Goal: Transaction & Acquisition: Subscribe to service/newsletter

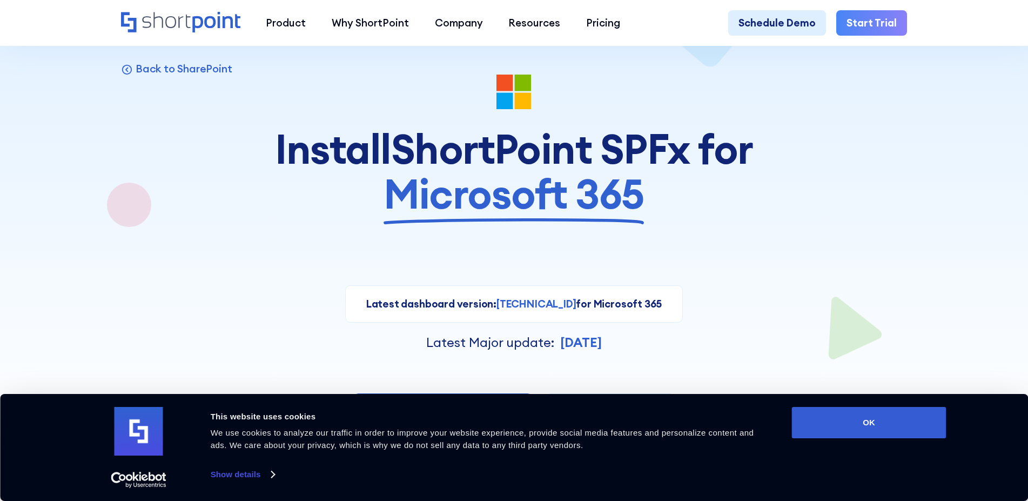
scroll to position [108, 0]
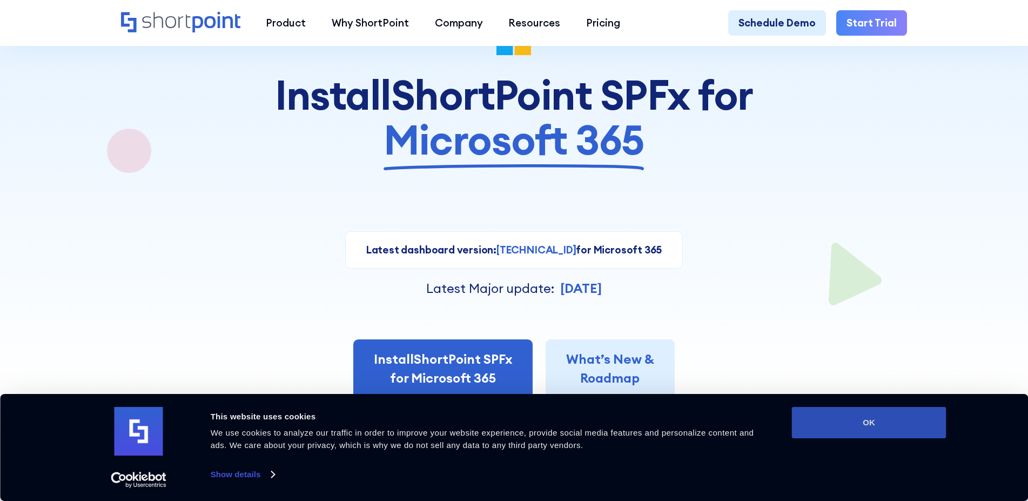
click at [867, 412] on button "OK" at bounding box center [869, 422] width 155 height 31
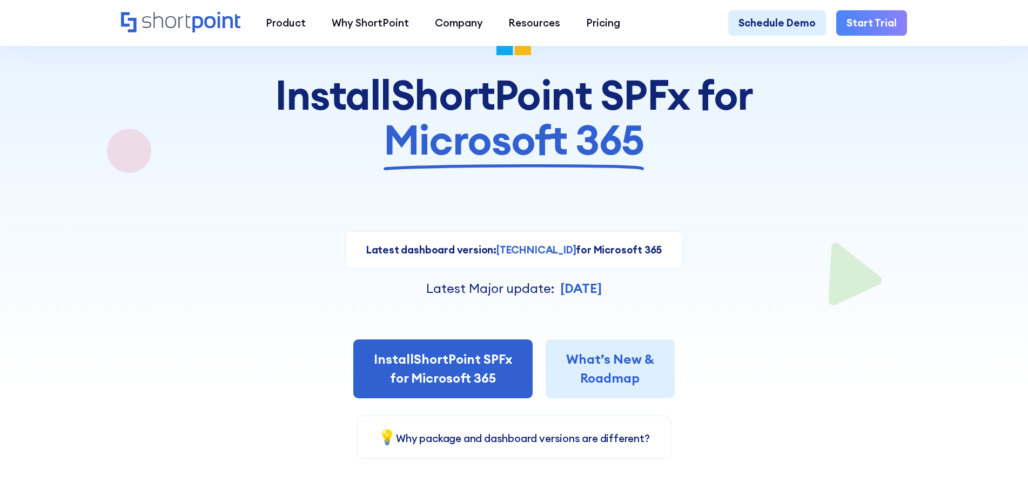
scroll to position [0, 0]
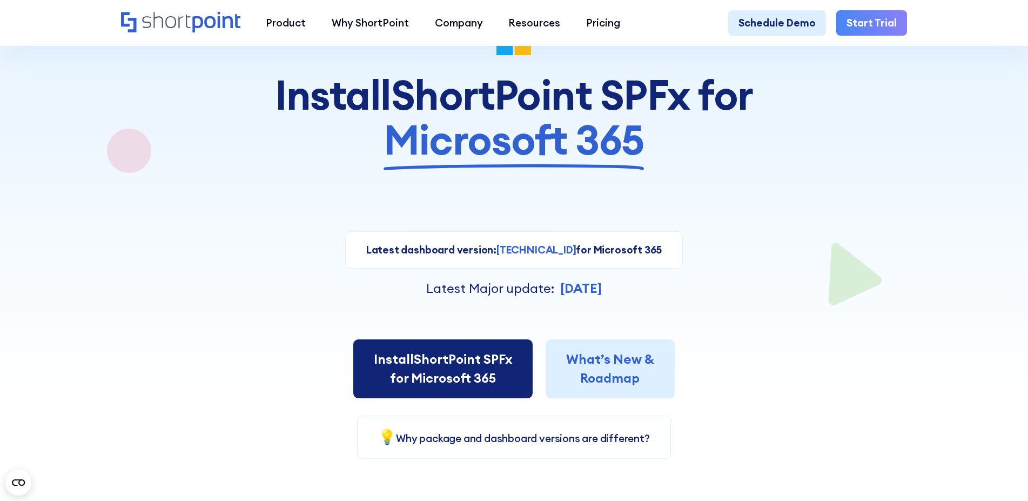
click at [441, 370] on link "Install ShortPoint SPFx for Microsoft 365" at bounding box center [442, 368] width 179 height 59
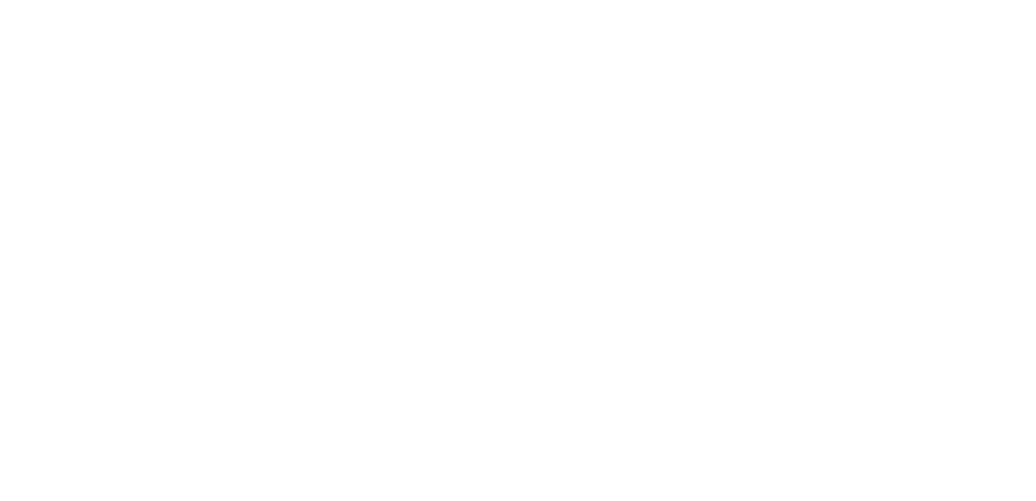
select select "Microsoft 365"
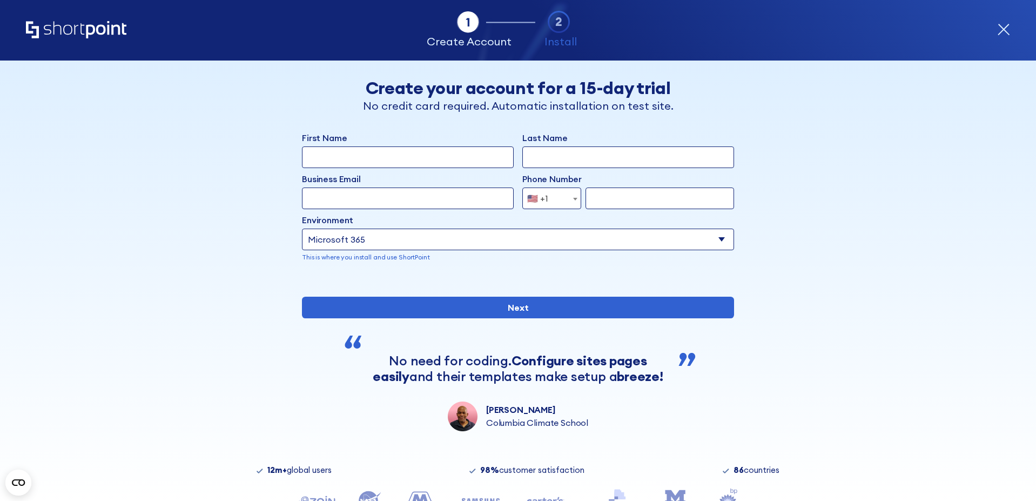
drag, startPoint x: 375, startPoint y: 158, endPoint x: 381, endPoint y: 159, distance: 6.6
click at [375, 158] on input "First Name" at bounding box center [408, 157] width 212 height 22
type input "Madi"
type input "Grimaldi"
type input "madisen.grimaldi@lument.com"
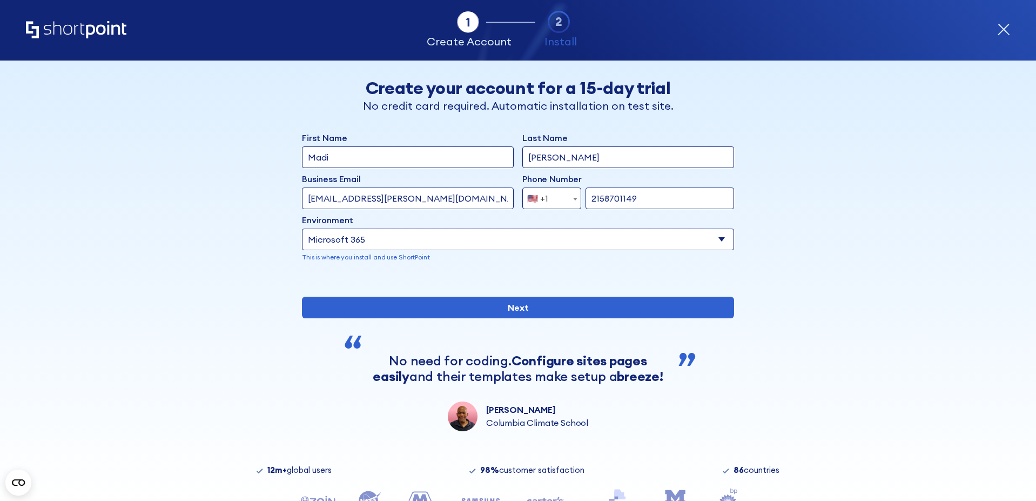
type input "2158701149"
click at [365, 242] on select "Select an environment Microsoft 365 SharePoint Online SharePoint Subscription E…" at bounding box center [518, 240] width 432 height 22
click at [366, 241] on select "Select an environment Microsoft 365 SharePoint Online SharePoint Subscription E…" at bounding box center [518, 240] width 432 height 22
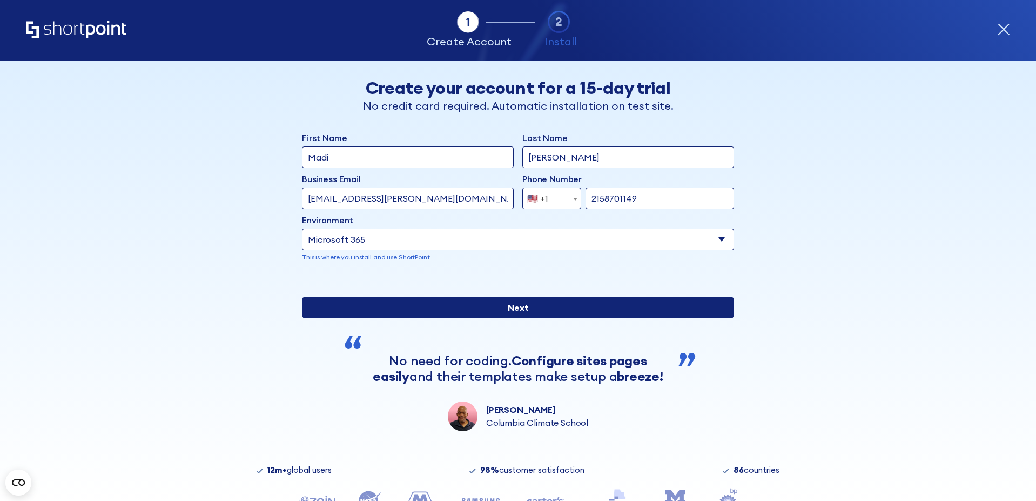
click at [487, 318] on input "Next" at bounding box center [518, 308] width 432 height 22
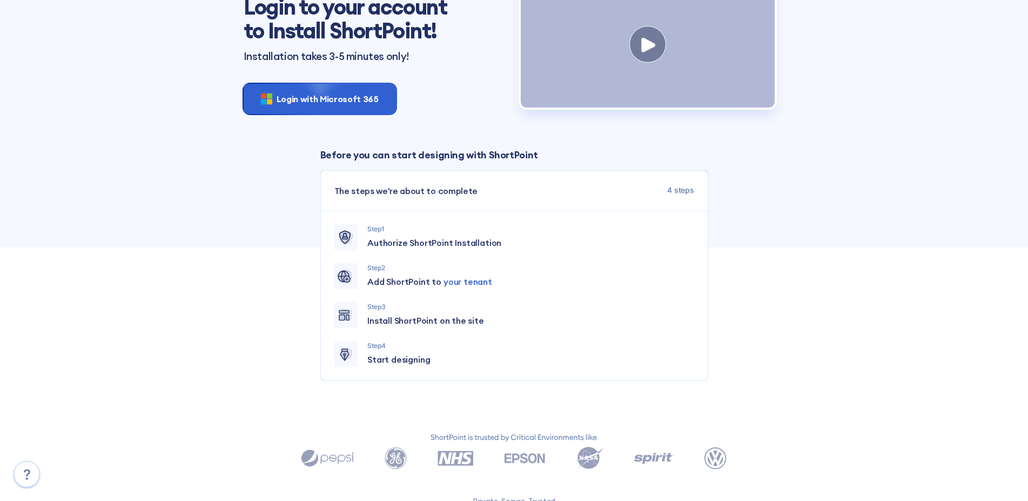
scroll to position [108, 0]
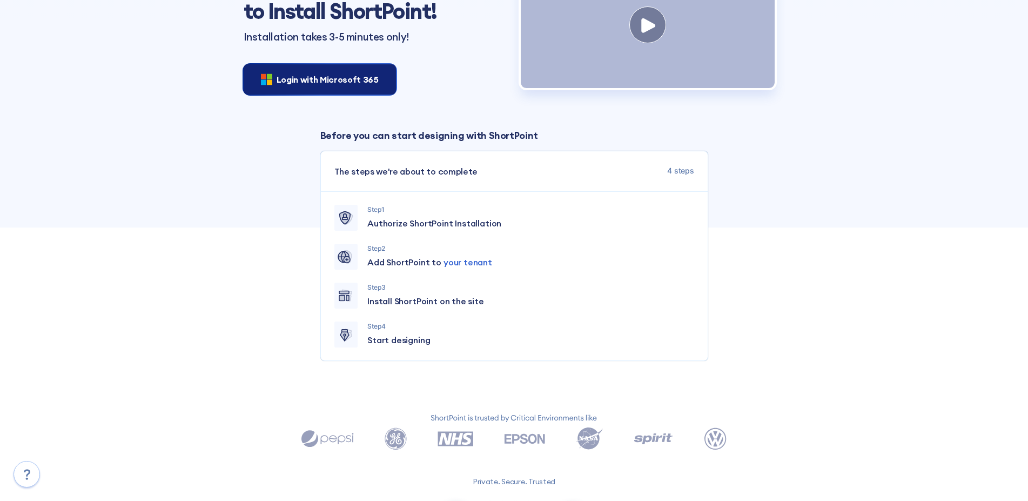
click at [299, 73] on span "Login with Microsoft 365" at bounding box center [328, 79] width 102 height 13
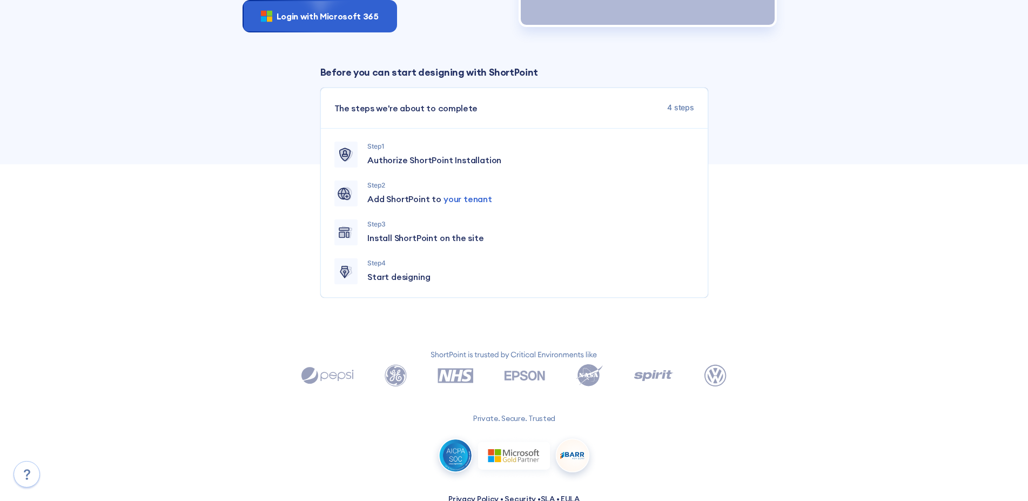
scroll to position [152, 0]
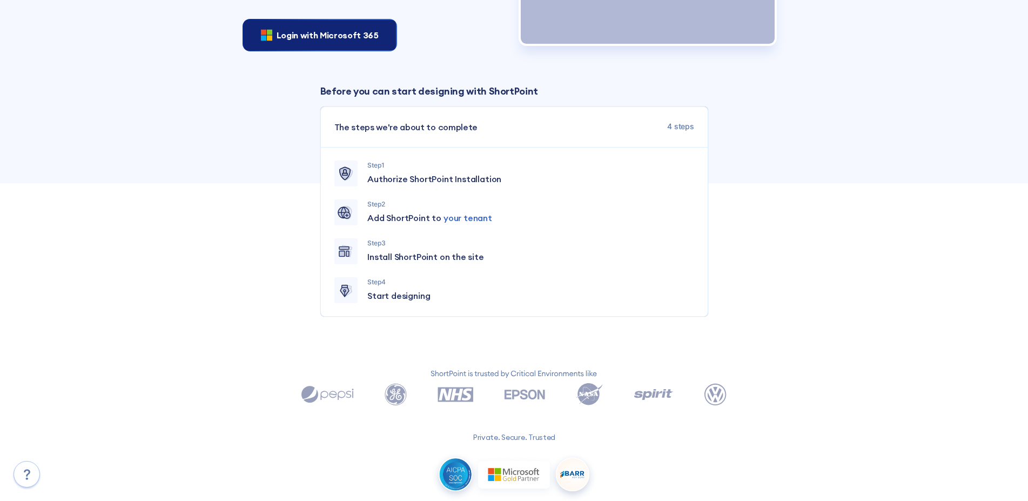
click at [332, 34] on span "Login with Microsoft 365" at bounding box center [328, 35] width 102 height 13
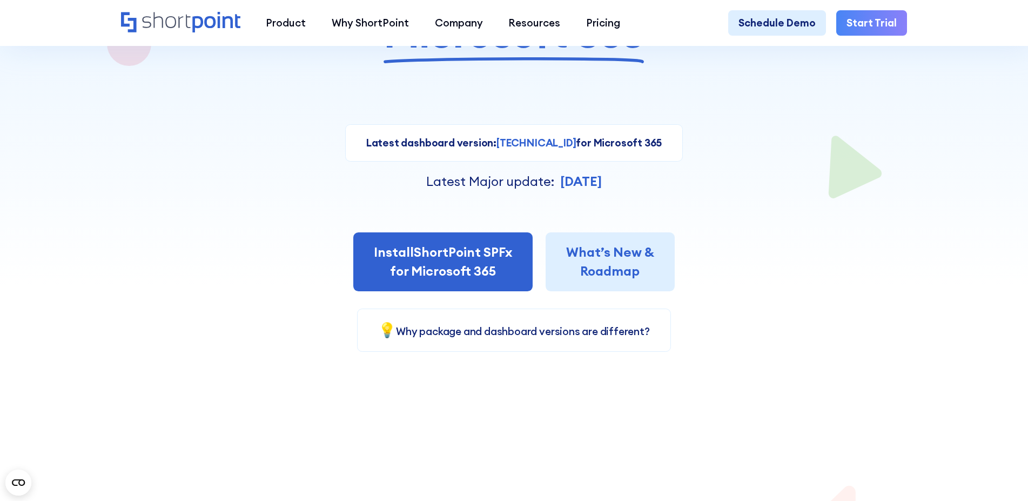
scroll to position [216, 0]
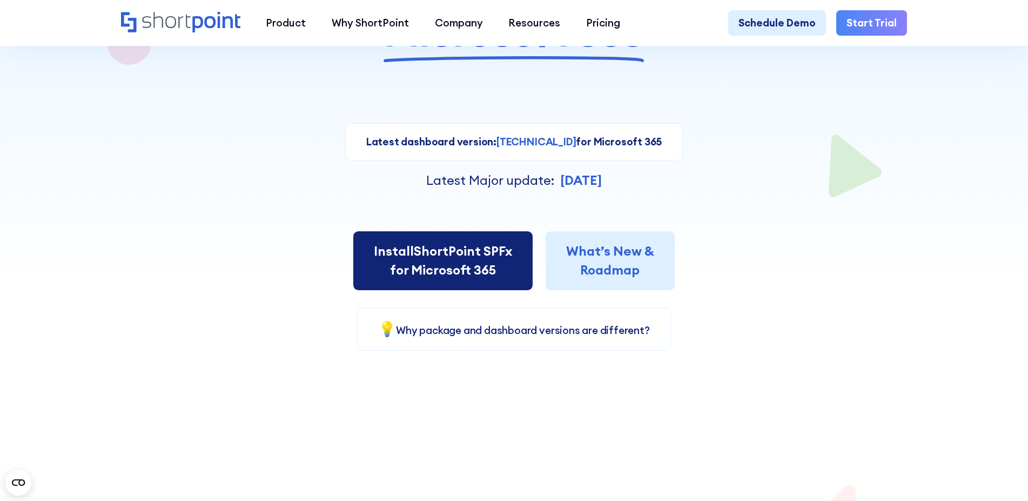
click at [467, 271] on link "Install ShortPoint SPFx for Microsoft 365" at bounding box center [442, 260] width 179 height 59
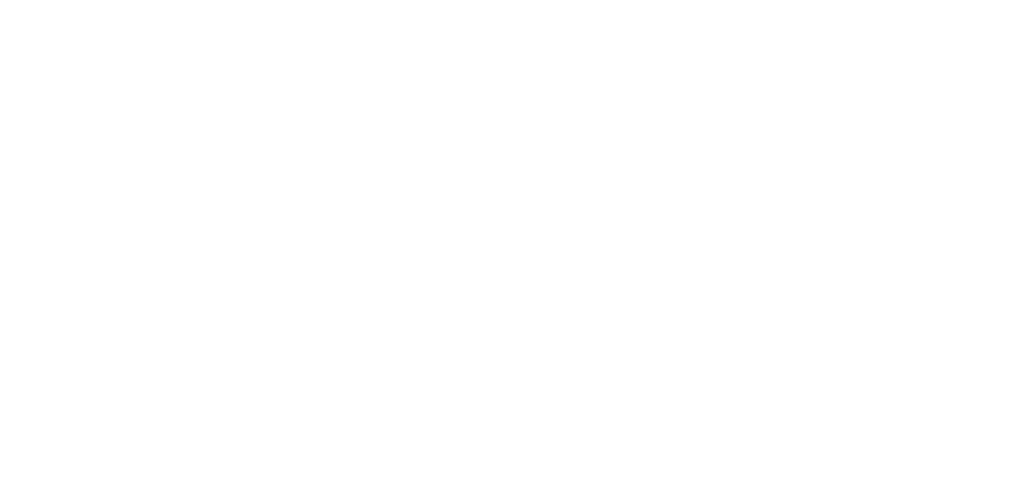
select select "Microsoft 365"
